Goal: Task Accomplishment & Management: Complete application form

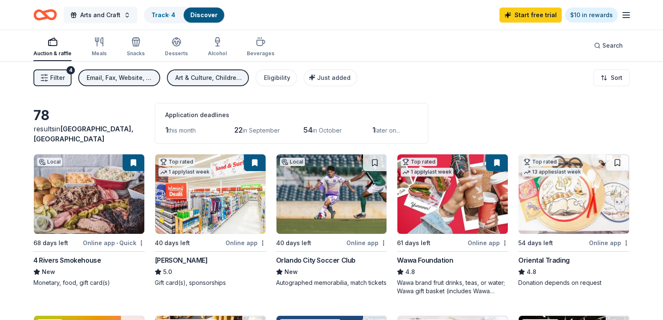
click at [95, 15] on span "Arts and Craft" at bounding box center [100, 15] width 40 height 10
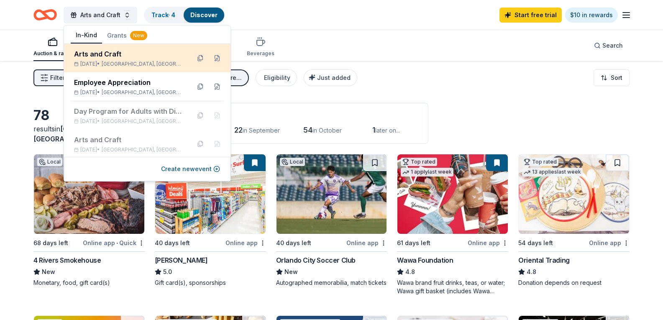
click at [103, 54] on div "Arts and Craft" at bounding box center [129, 54] width 110 height 10
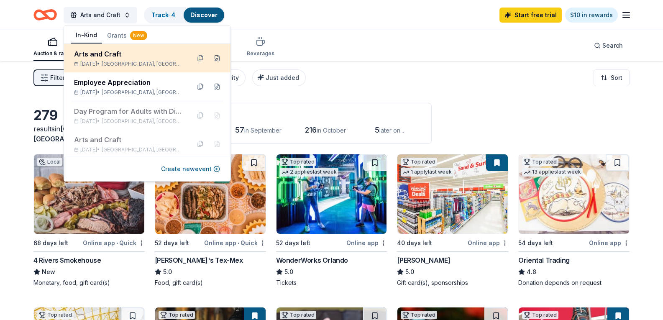
click at [210, 57] on button at bounding box center [216, 57] width 13 height 13
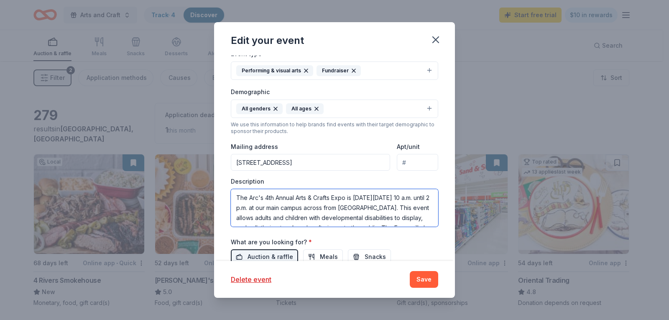
drag, startPoint x: 276, startPoint y: 215, endPoint x: 252, endPoint y: 191, distance: 34.0
click at [232, 185] on div "Description The Arc's 4th Annual Arts & Crafts Expo is [DATE][DATE] 10 a.m. unt…" at bounding box center [335, 201] width 208 height 49
click at [438, 38] on icon "button" at bounding box center [436, 40] width 12 height 12
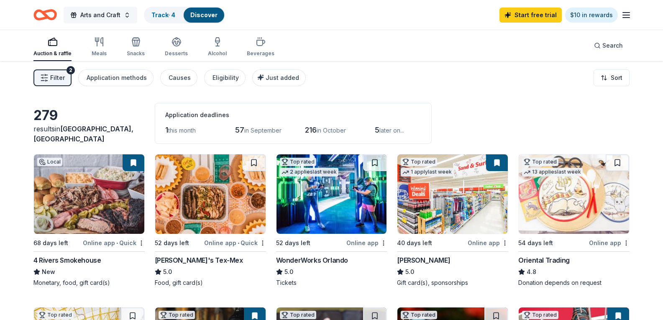
click at [113, 15] on span "Arts and Craft" at bounding box center [100, 15] width 40 height 10
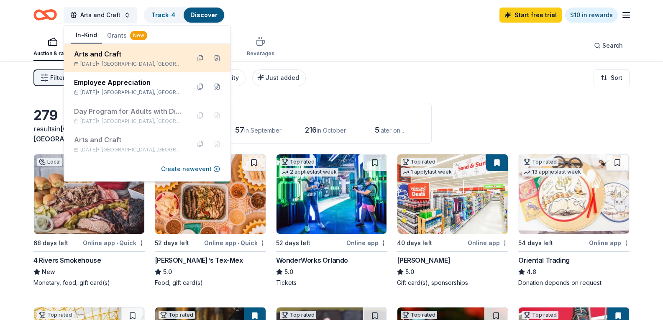
click at [130, 59] on div "Arts and Craft [DATE] • [GEOGRAPHIC_DATA], [GEOGRAPHIC_DATA]" at bounding box center [129, 58] width 110 height 18
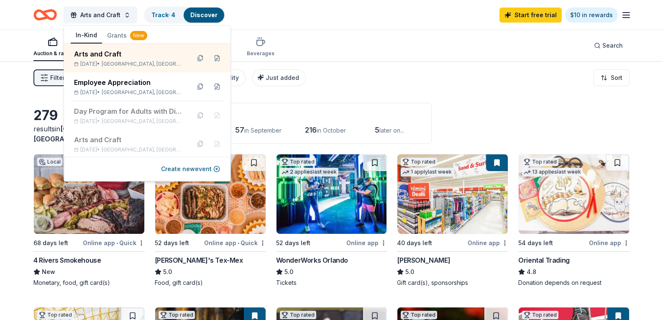
click at [427, 61] on div "Filter 2 Application methods Causes Eligibility Just added Sort" at bounding box center [331, 77] width 663 height 33
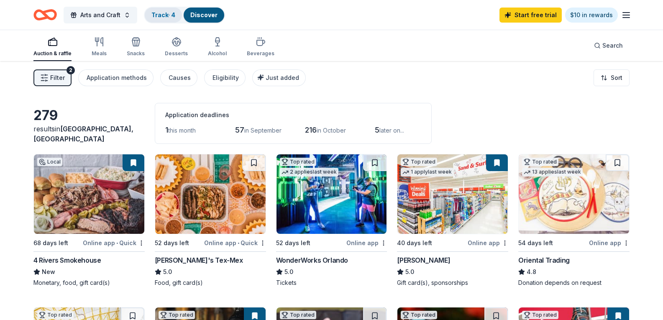
click at [161, 18] on div "Track · 4" at bounding box center [163, 15] width 37 height 15
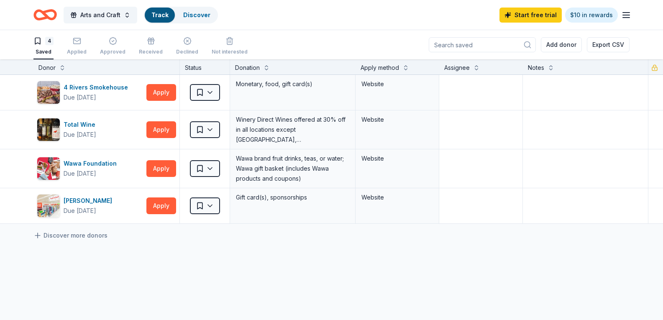
scroll to position [0, 0]
click at [161, 16] on link "Track" at bounding box center [159, 14] width 17 height 7
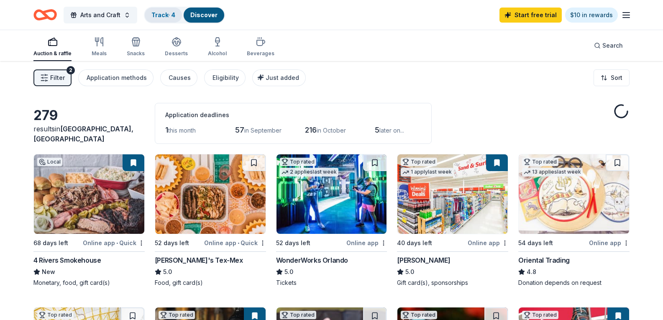
click at [168, 14] on link "Track · 4" at bounding box center [163, 14] width 24 height 7
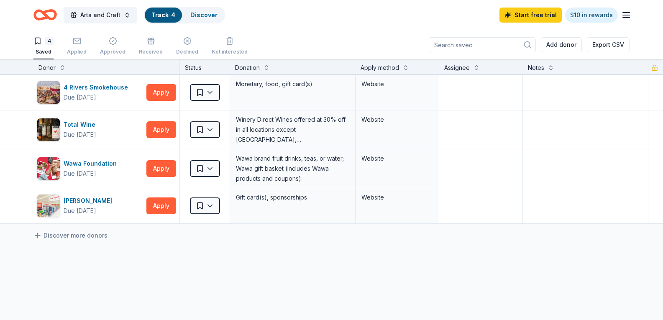
scroll to position [0, 0]
click at [155, 17] on link "Track · 4" at bounding box center [163, 14] width 24 height 7
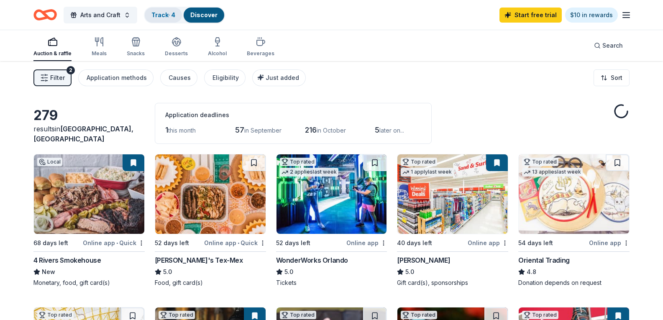
click at [163, 19] on div "Track · 4" at bounding box center [163, 15] width 37 height 15
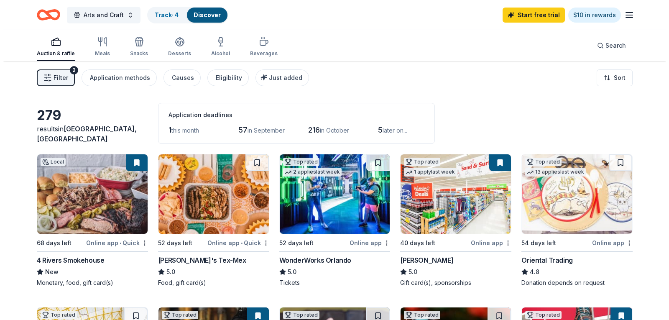
scroll to position [0, 0]
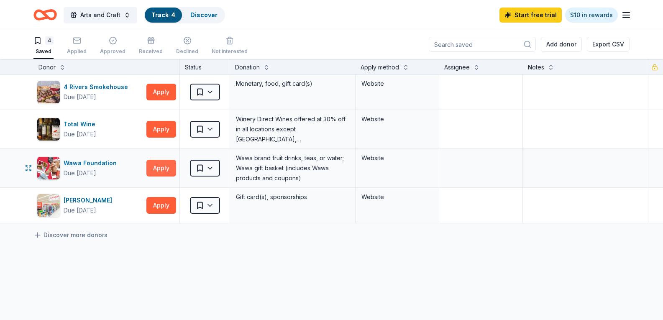
click at [162, 166] on button "Apply" at bounding box center [161, 168] width 30 height 17
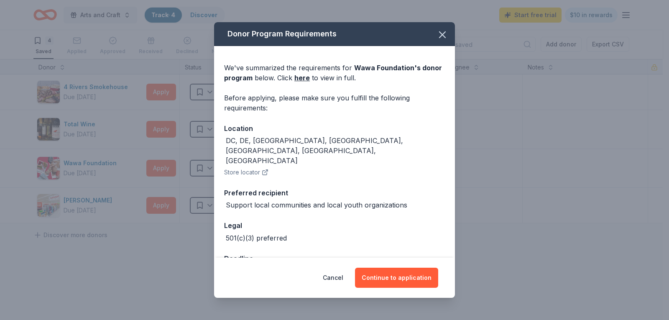
scroll to position [10, 0]
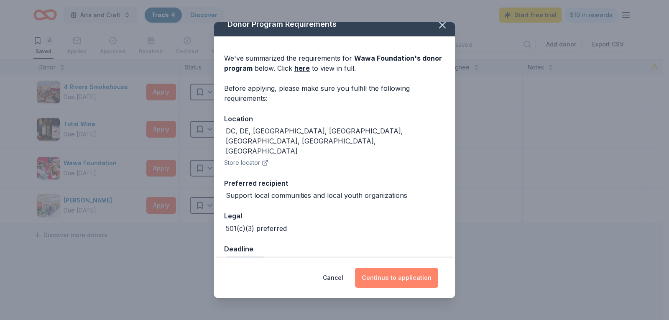
click at [405, 281] on button "Continue to application" at bounding box center [396, 278] width 83 height 20
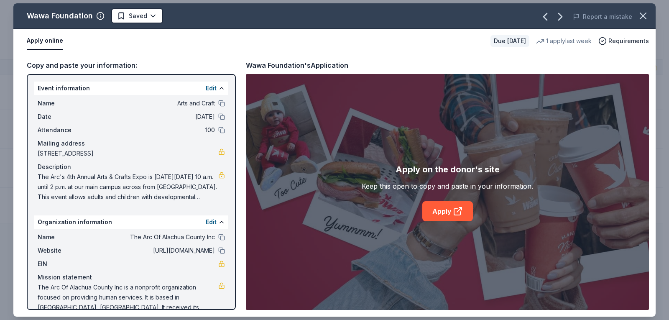
scroll to position [13, 0]
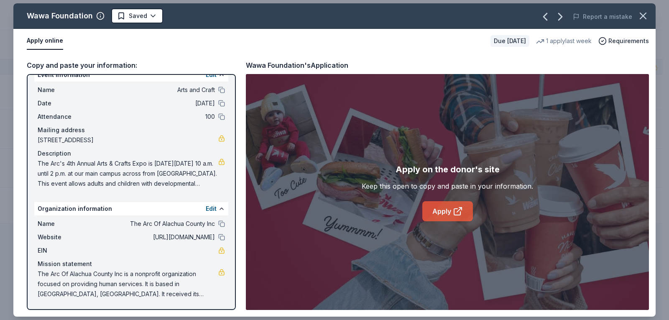
click at [443, 214] on link "Apply" at bounding box center [448, 211] width 51 height 20
click at [642, 17] on icon "button" at bounding box center [644, 16] width 6 height 6
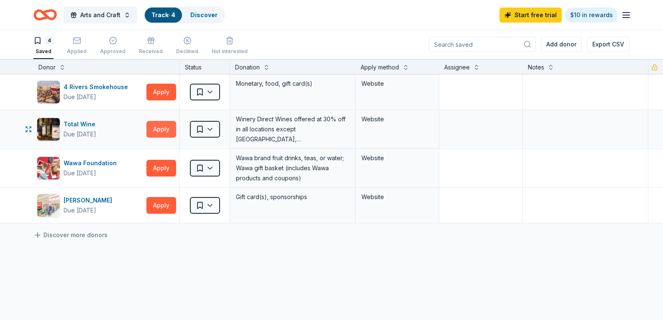
click at [158, 132] on button "Apply" at bounding box center [161, 129] width 30 height 17
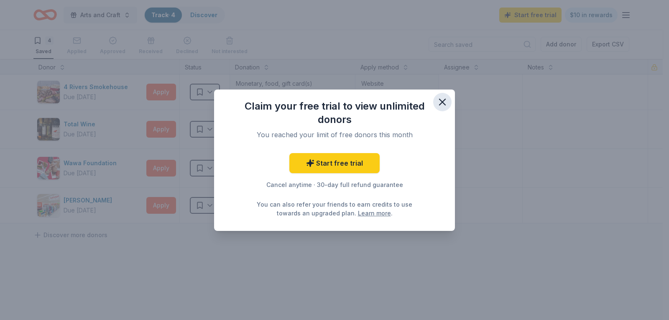
click at [445, 102] on icon "button" at bounding box center [443, 102] width 12 height 12
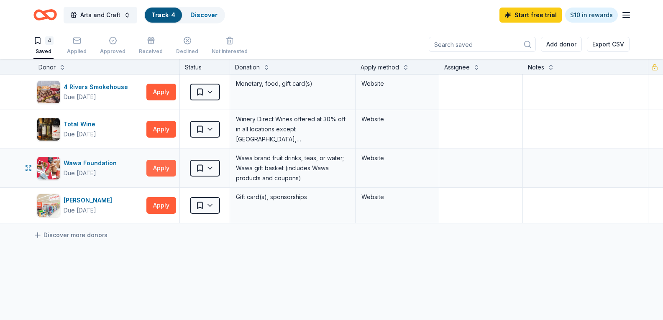
click at [154, 172] on button "Apply" at bounding box center [161, 168] width 30 height 17
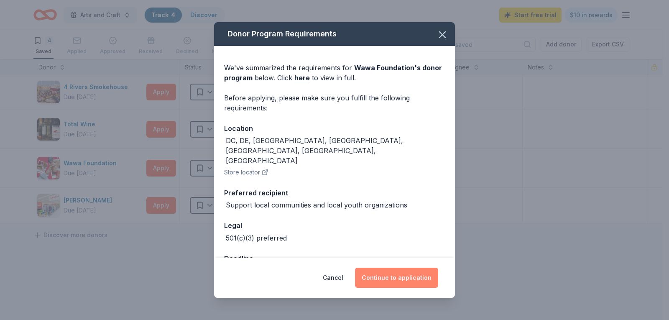
click at [382, 275] on button "Continue to application" at bounding box center [396, 278] width 83 height 20
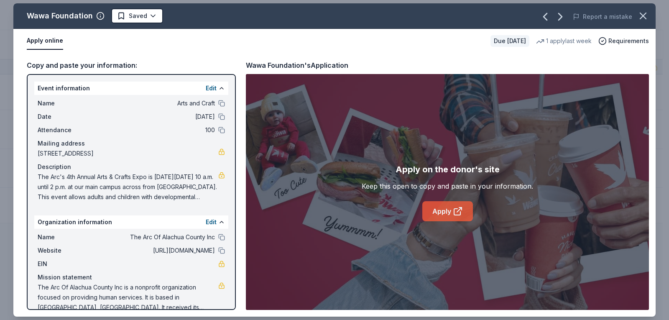
click at [448, 212] on link "Apply" at bounding box center [448, 211] width 51 height 20
click at [440, 212] on link "Apply" at bounding box center [448, 211] width 51 height 20
click at [648, 14] on icon "button" at bounding box center [644, 16] width 12 height 12
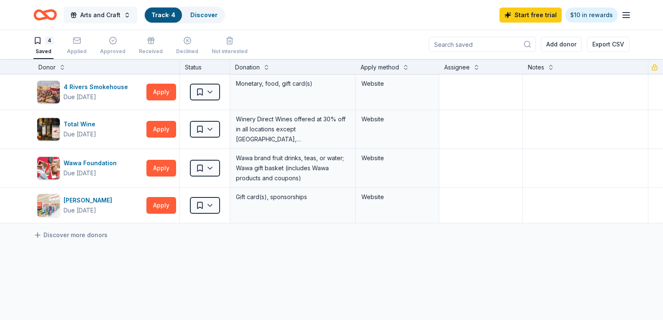
click at [110, 14] on span "Arts and Craft" at bounding box center [100, 15] width 40 height 10
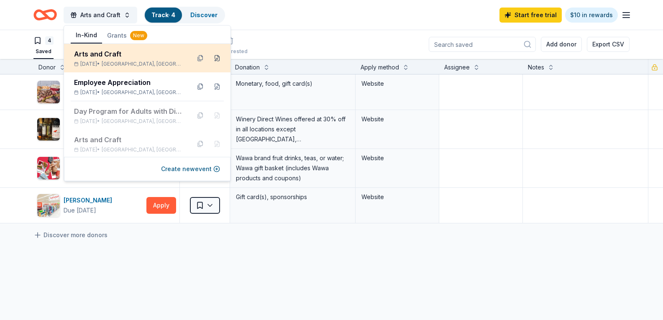
click at [213, 57] on button at bounding box center [216, 57] width 13 height 13
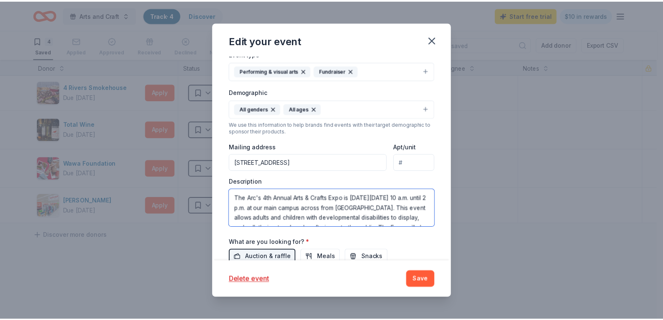
scroll to position [30, 0]
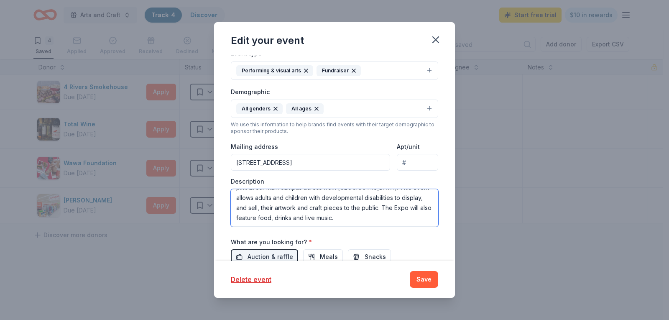
drag, startPoint x: 235, startPoint y: 200, endPoint x: 368, endPoint y: 224, distance: 135.7
click at [368, 224] on textarea "The Arc's 4th Annual Arts & Crafts Expo is [DATE][DATE] 10 a.m. until 2 p.m. at…" at bounding box center [335, 208] width 208 height 38
click at [435, 38] on icon "button" at bounding box center [436, 40] width 6 height 6
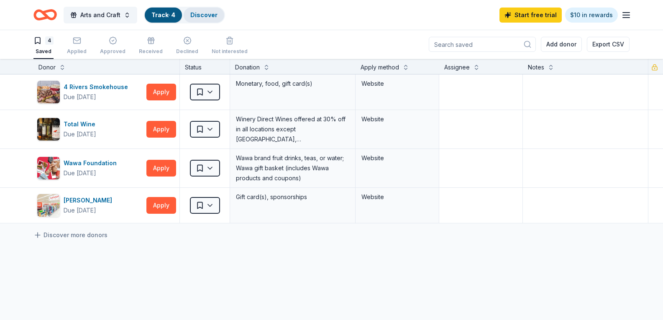
click at [198, 13] on link "Discover" at bounding box center [203, 14] width 27 height 7
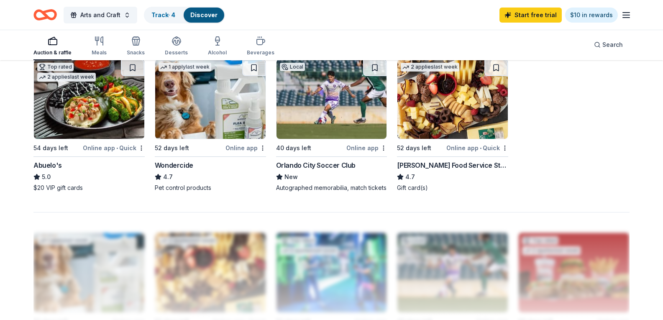
scroll to position [586, 0]
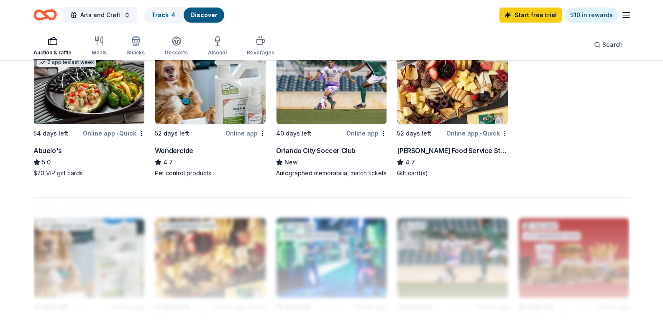
click at [100, 124] on img at bounding box center [89, 84] width 110 height 79
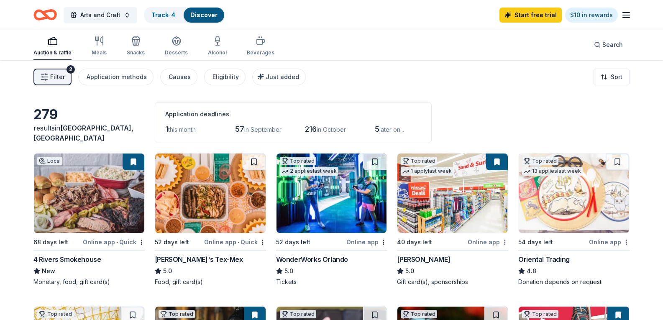
scroll to position [0, 0]
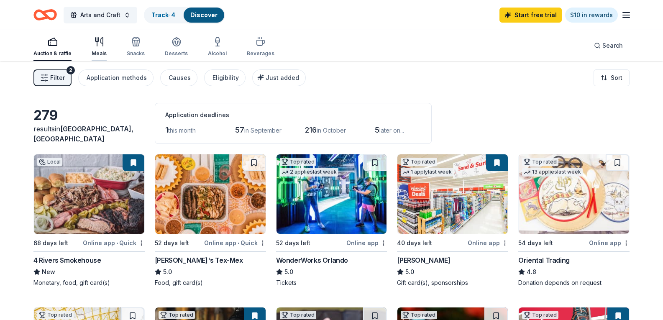
click at [103, 47] on div "Meals" at bounding box center [99, 47] width 15 height 20
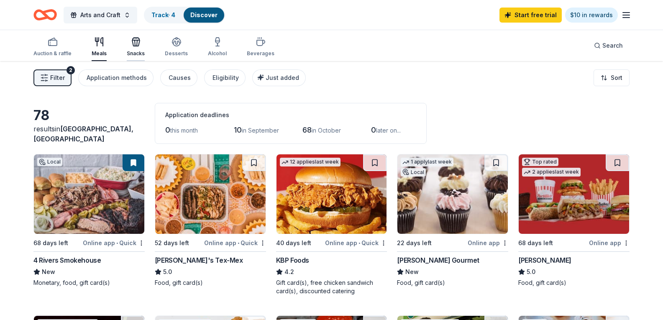
click at [136, 48] on div "Snacks" at bounding box center [136, 47] width 18 height 20
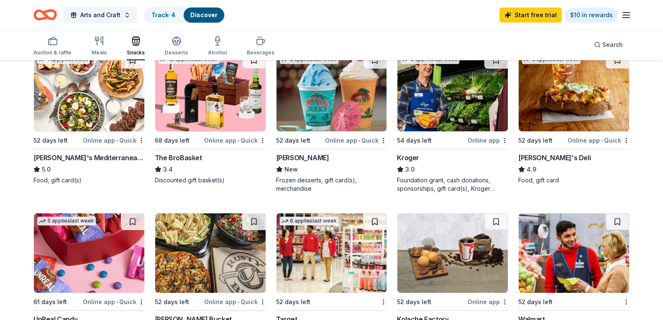
scroll to position [418, 0]
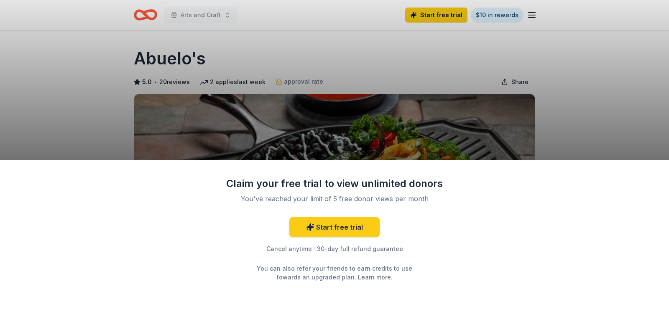
click at [572, 125] on div "Claim your free trial to view unlimited donors You've reached your limit of 5 f…" at bounding box center [334, 160] width 669 height 320
